Goal: Task Accomplishment & Management: Use online tool/utility

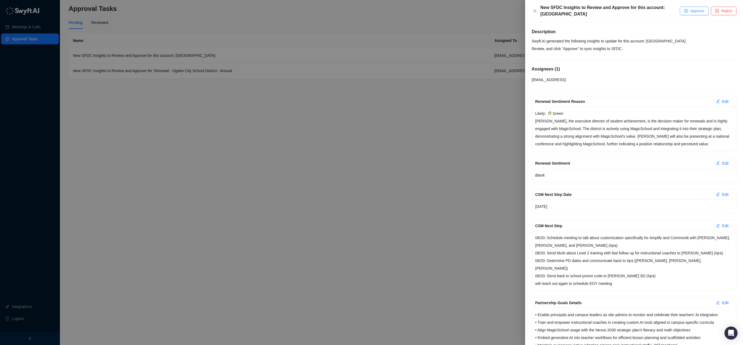
click at [690, 11] on span "Approve" at bounding box center [697, 11] width 14 height 6
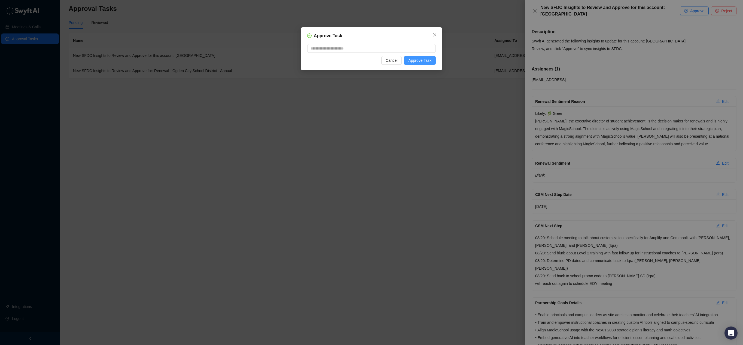
click at [409, 60] on span "Approve Task" at bounding box center [419, 60] width 23 height 6
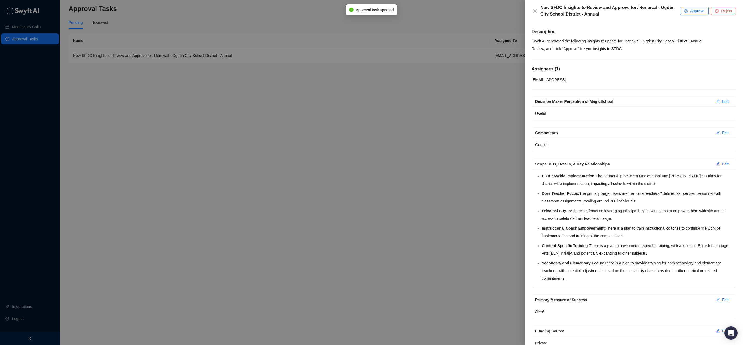
click at [381, 80] on div at bounding box center [371, 172] width 743 height 345
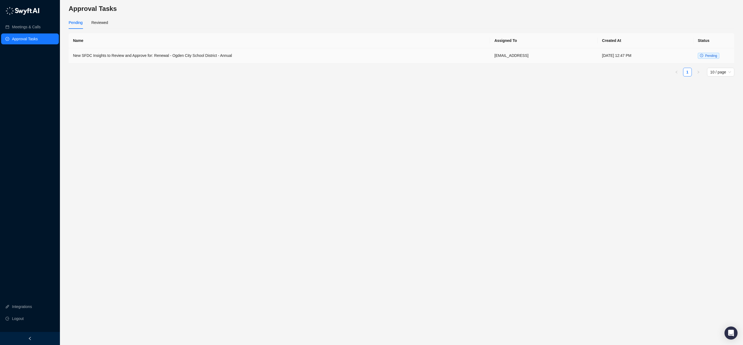
click at [672, 56] on td "[DATE] 12:47 PM" at bounding box center [645, 55] width 96 height 15
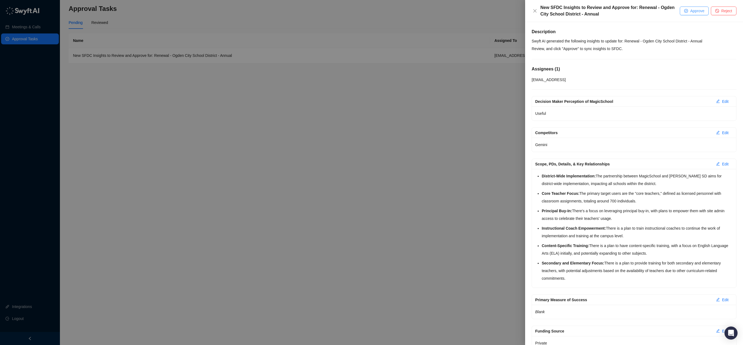
click at [688, 12] on button "Approve" at bounding box center [693, 11] width 29 height 9
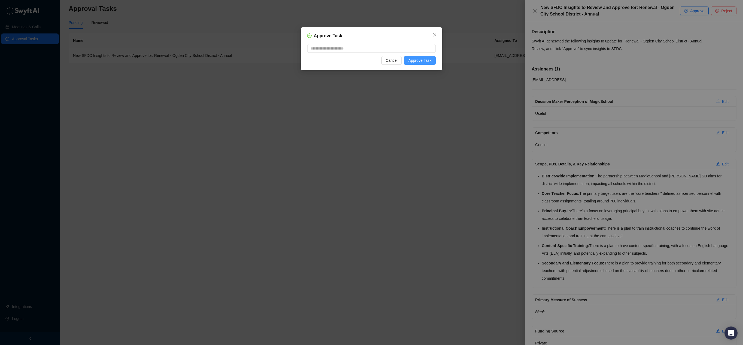
click at [428, 60] on span "Approve Task" at bounding box center [419, 60] width 23 height 6
